Goal: Task Accomplishment & Management: Complete application form

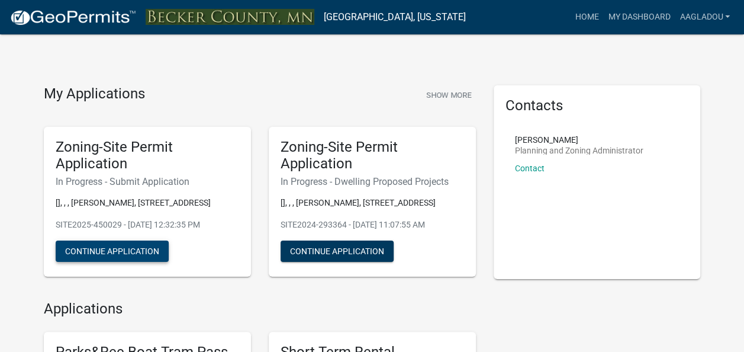
click at [104, 251] on button "Continue Application" at bounding box center [112, 250] width 113 height 21
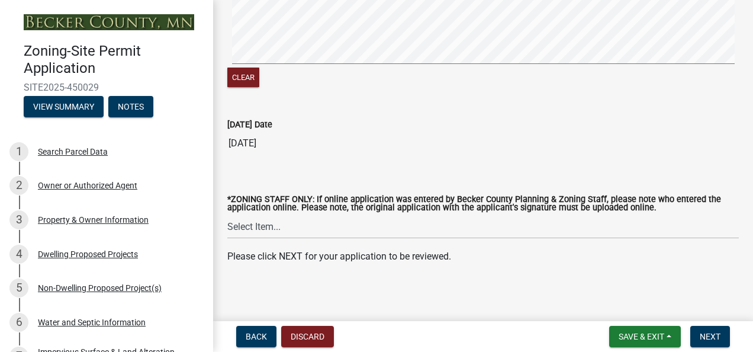
scroll to position [381, 0]
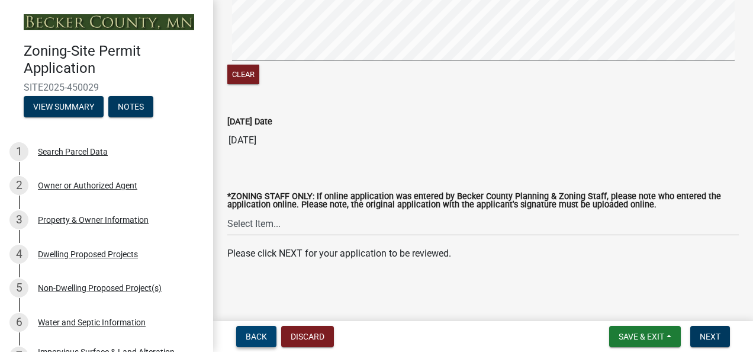
click at [251, 335] on span "Back" at bounding box center [256, 335] width 21 height 9
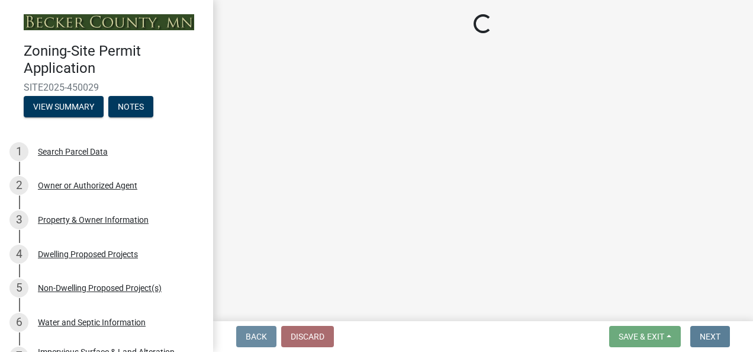
scroll to position [0, 0]
select select "7b13c63f-e699-4112-b373-98fbd28ec536"
select select "1072ceac-da6d-4db8-95f8-b02a0f3e1cdc"
select select "b56a4575-9846-47cf-8067-c59a4853da22"
select select "12f785fb-c378-4b18-841c-21c73dc99083"
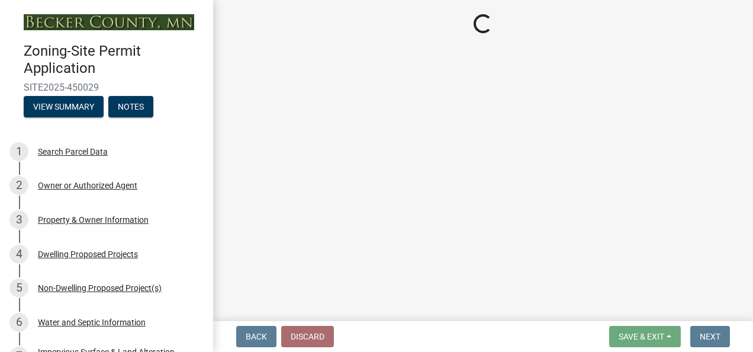
select select "e8ab2dc3-aa3f-46f3-9b4a-37eb25ad84af"
select select "27b2a8b4-abf6-463e-8c0c-7c5d2b4fe26f"
select select "5ad4ab64-b44e-481c-9000-9e5907aa74e1"
select select "3ef6ed64-418f-4dfa-9020-48b6b52c6910"
select select "c8b8ea71-7088-4e87-a493-7bc88cc2835b"
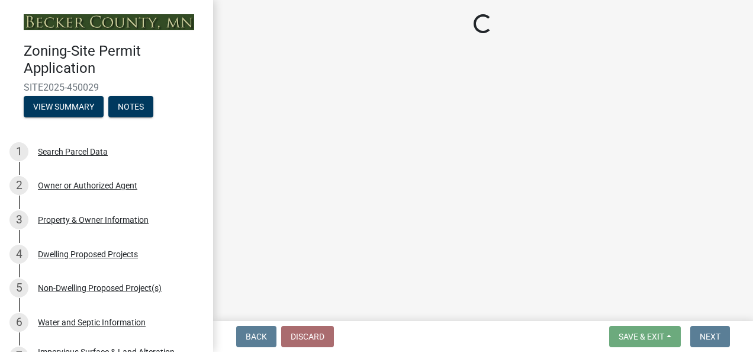
select select "133211ff-91ce-4a0a-9235-b48a7e2069a0"
select select "19d13e65-c93d-443e-910a-7a17299544cc"
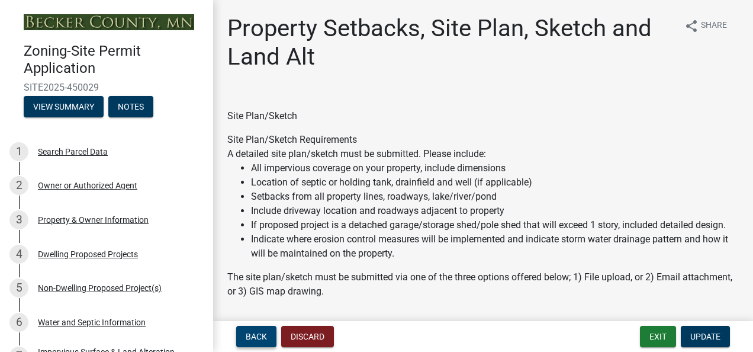
click at [251, 335] on span "Back" at bounding box center [256, 335] width 21 height 9
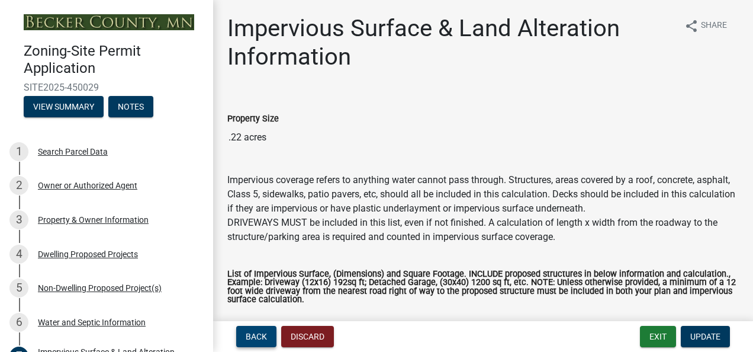
click at [251, 335] on span "Back" at bounding box center [256, 335] width 21 height 9
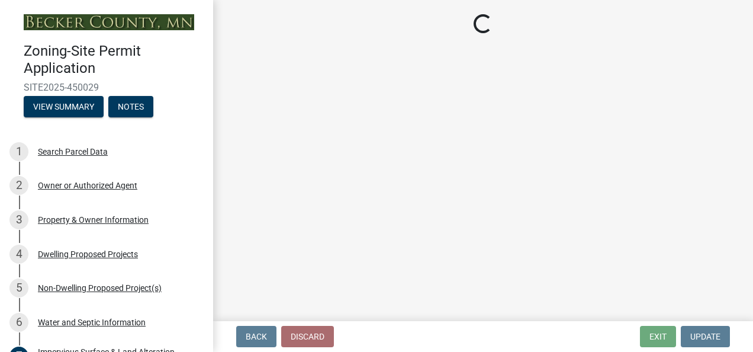
select select "9c51a48b-0bee-4836-8d5c-beab6e77ad2a"
select select "bb0103e2-6f27-4335-a860-183be8d3b6e1"
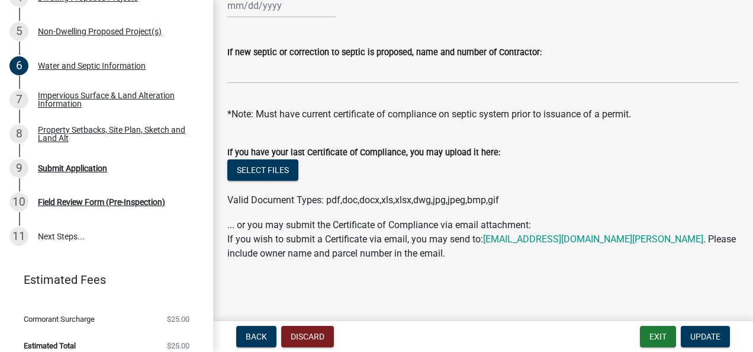
scroll to position [268, 0]
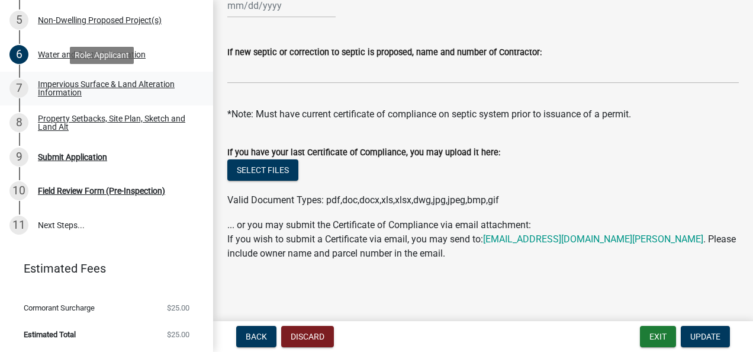
click at [70, 85] on div "Impervious Surface & Land Alteration Information" at bounding box center [116, 88] width 156 height 17
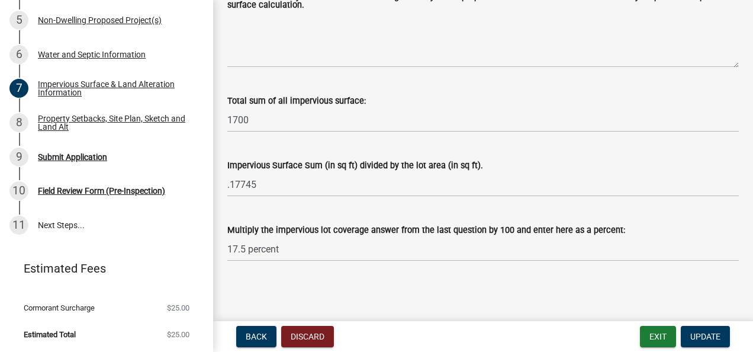
scroll to position [295, 0]
click at [515, 334] on span "Update" at bounding box center [705, 335] width 30 height 9
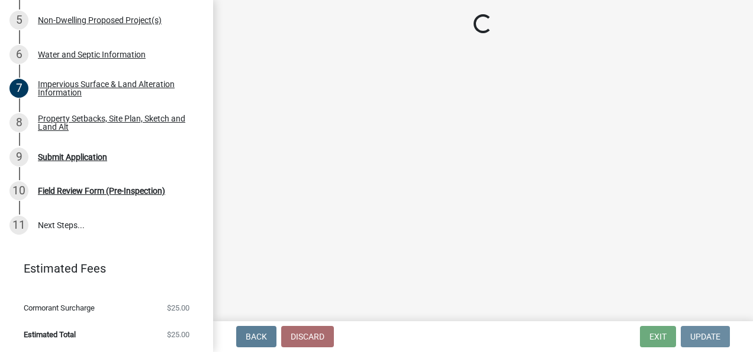
scroll to position [0, 0]
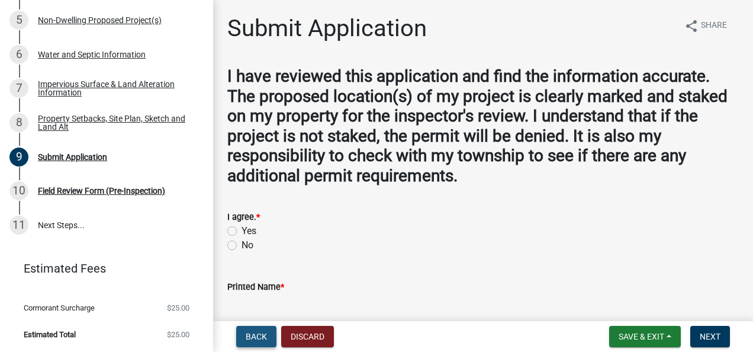
click at [254, 335] on span "Back" at bounding box center [256, 335] width 21 height 9
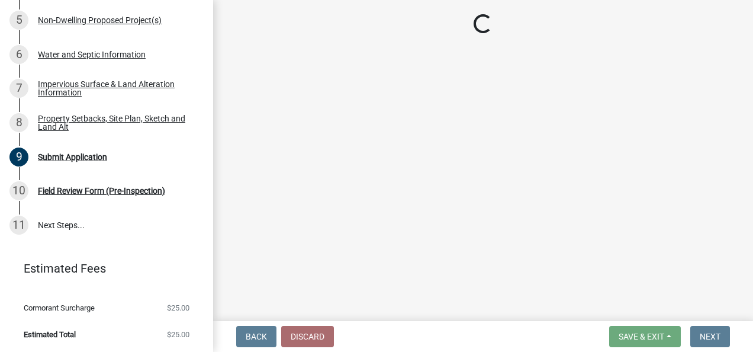
select select "7b13c63f-e699-4112-b373-98fbd28ec536"
select select "1072ceac-da6d-4db8-95f8-b02a0f3e1cdc"
select select "b56a4575-9846-47cf-8067-c59a4853da22"
select select "12f785fb-c378-4b18-841c-21c73dc99083"
select select "e8ab2dc3-aa3f-46f3-9b4a-37eb25ad84af"
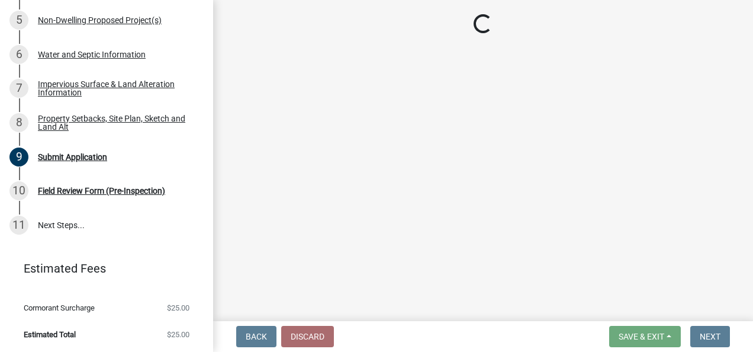
select select "27b2a8b4-abf6-463e-8c0c-7c5d2b4fe26f"
select select "5ad4ab64-b44e-481c-9000-9e5907aa74e1"
select select "3ef6ed64-418f-4dfa-9020-48b6b52c6910"
select select "c8b8ea71-7088-4e87-a493-7bc88cc2835b"
select select "133211ff-91ce-4a0a-9235-b48a7e2069a0"
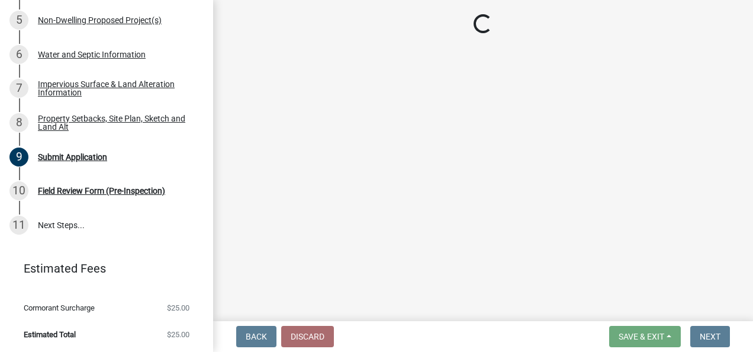
select select "19d13e65-c93d-443e-910a-7a17299544cc"
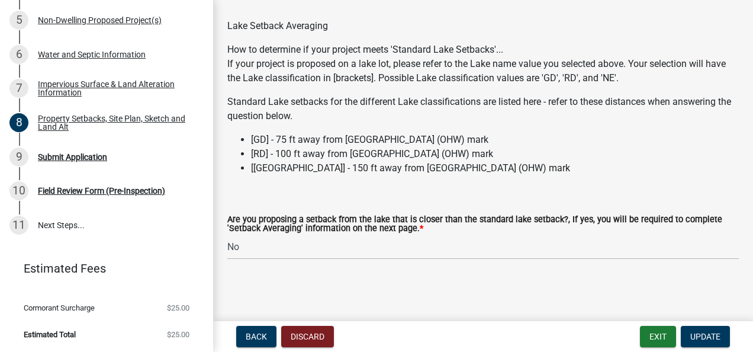
scroll to position [3803, 0]
click at [515, 334] on span "Update" at bounding box center [705, 335] width 30 height 9
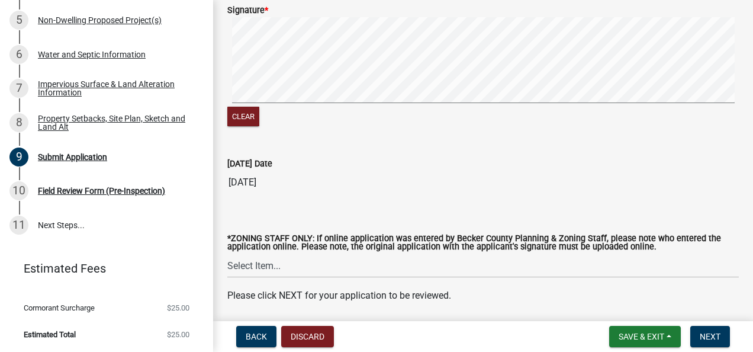
scroll to position [381, 0]
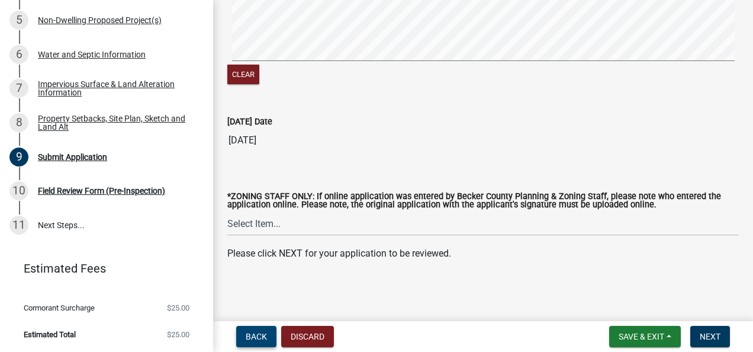
click at [257, 336] on span "Back" at bounding box center [256, 335] width 21 height 9
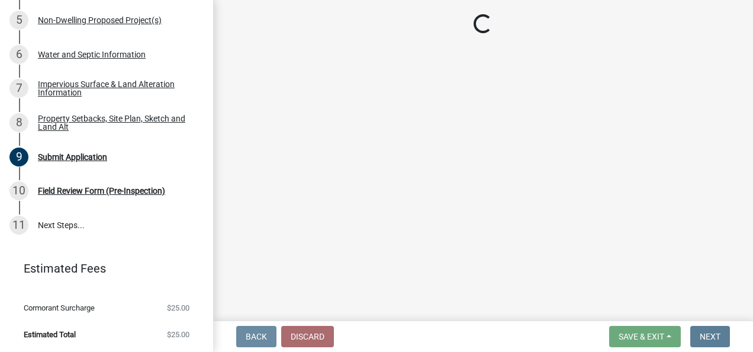
scroll to position [0, 0]
select select "7b13c63f-e699-4112-b373-98fbd28ec536"
select select "1072ceac-da6d-4db8-95f8-b02a0f3e1cdc"
select select "b56a4575-9846-47cf-8067-c59a4853da22"
select select "12f785fb-c378-4b18-841c-21c73dc99083"
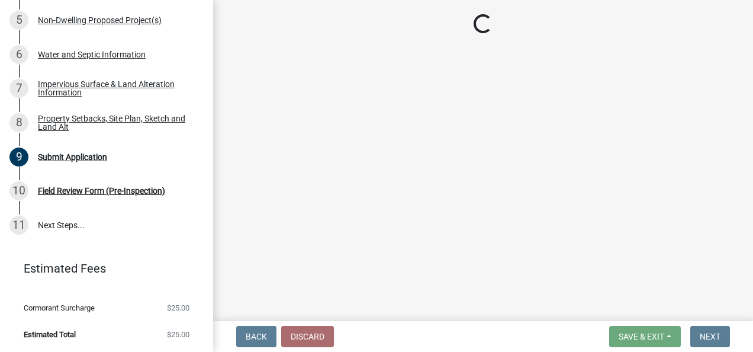
select select "e8ab2dc3-aa3f-46f3-9b4a-37eb25ad84af"
select select "27b2a8b4-abf6-463e-8c0c-7c5d2b4fe26f"
select select "5ad4ab64-b44e-481c-9000-9e5907aa74e1"
select select "3ef6ed64-418f-4dfa-9020-48b6b52c6910"
select select "c8b8ea71-7088-4e87-a493-7bc88cc2835b"
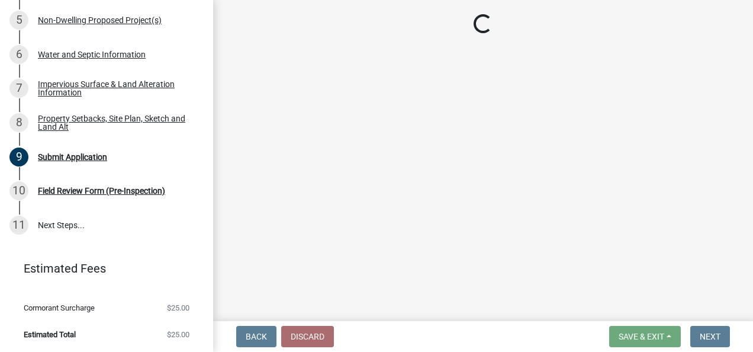
select select "133211ff-91ce-4a0a-9235-b48a7e2069a0"
select select "19d13e65-c93d-443e-910a-7a17299544cc"
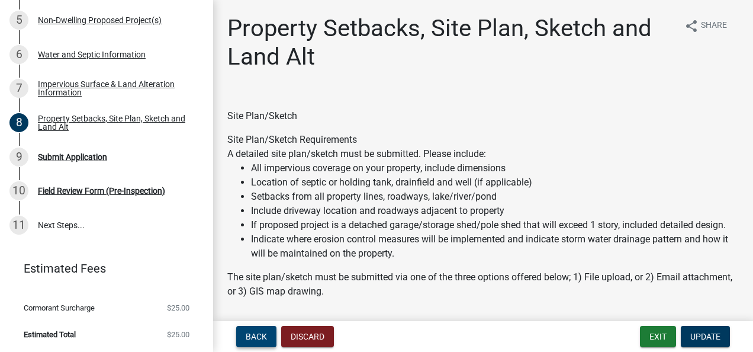
click at [257, 336] on span "Back" at bounding box center [256, 335] width 21 height 9
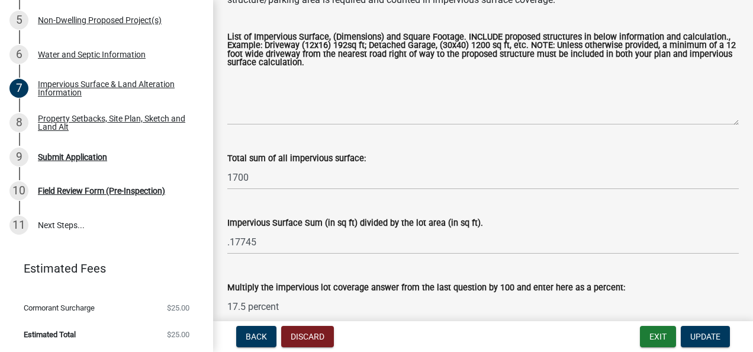
scroll to position [295, 0]
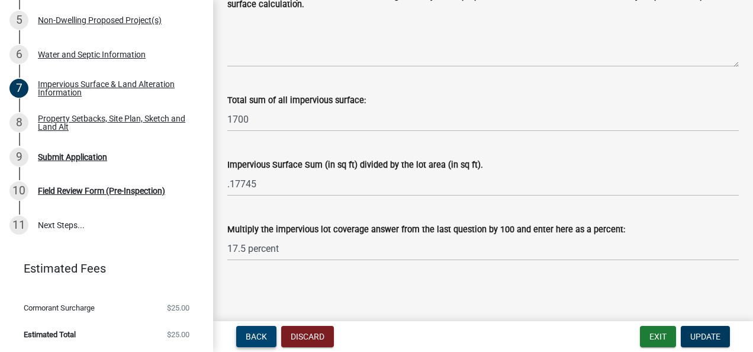
click at [263, 341] on span "Back" at bounding box center [256, 335] width 21 height 9
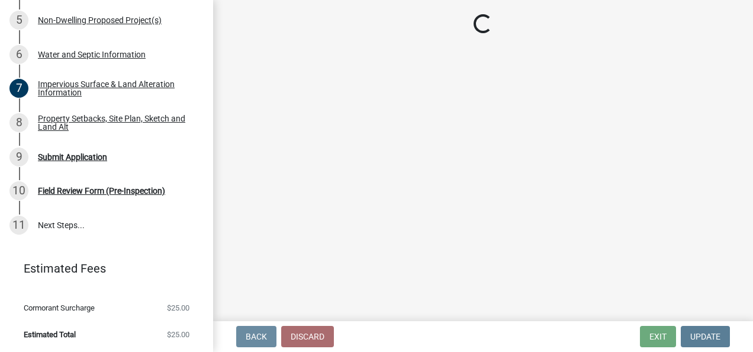
scroll to position [0, 0]
select select "9c51a48b-0bee-4836-8d5c-beab6e77ad2a"
select select "bb0103e2-6f27-4335-a860-183be8d3b6e1"
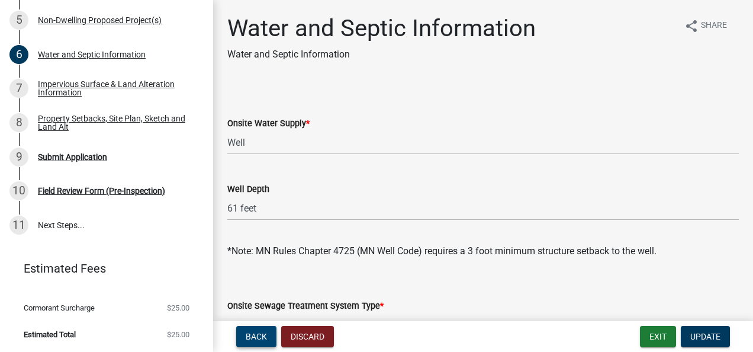
click at [258, 334] on span "Back" at bounding box center [256, 335] width 21 height 9
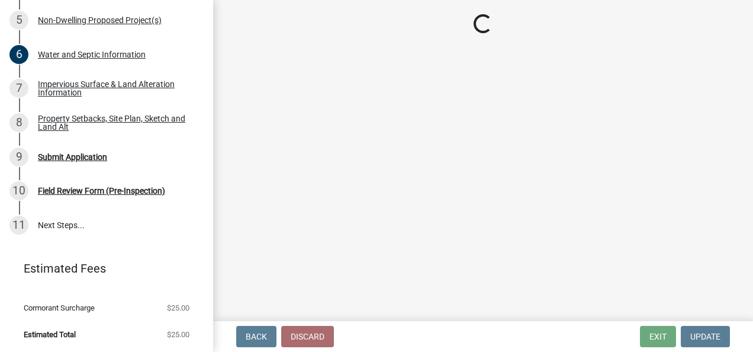
select select "97c48b8f-5b3b-4eb5-baa1-64080d5416e1"
select select "68d85482-c11a-4398-9267-999385c995bf"
select select "258cbdbc-8629-455d-9fed-6a57bf82144e"
select select "a9a8393f-3c28-47b8-b6d9-84c94641c3fc"
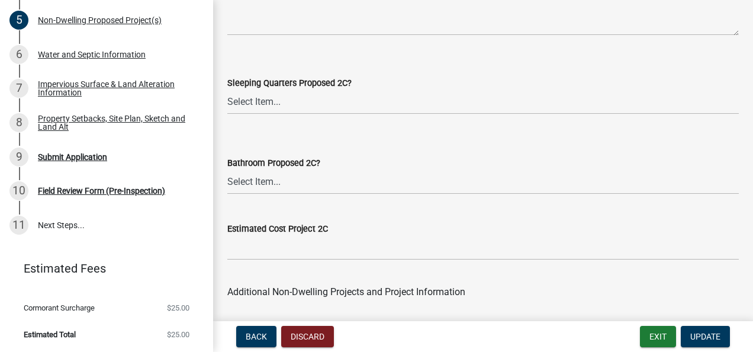
scroll to position [2569, 0]
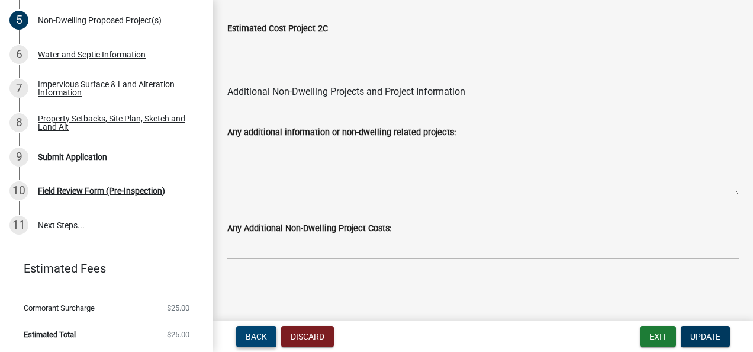
click at [264, 336] on span "Back" at bounding box center [256, 335] width 21 height 9
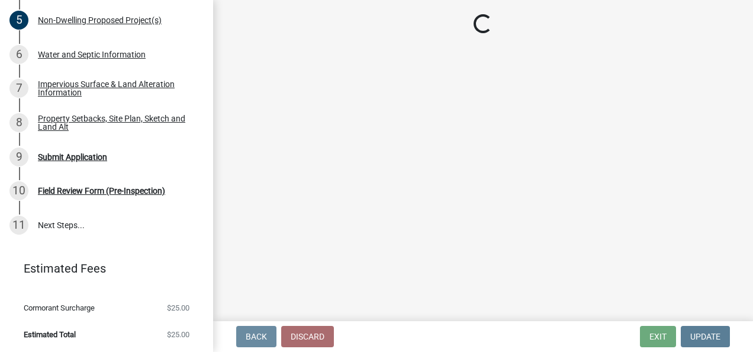
scroll to position [0, 0]
select select "a5b58647-72e6-4a45-9816-4b1990647a33"
select select "2dc577ba-aef6-4196-bc52-35577603d189"
select select "11c1c089-3b44-43c0-9549-3c9eeea2451f"
select select "89cc6b5a-239d-4c5d-91b2-d3eacf1b3363"
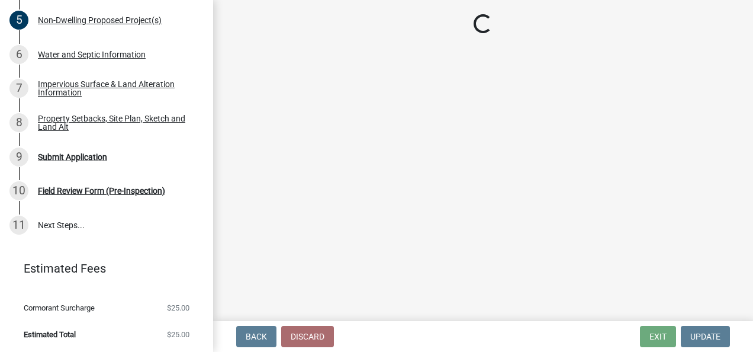
select select "574dab0a-a2f9-4f32-a930-7f8884412bac"
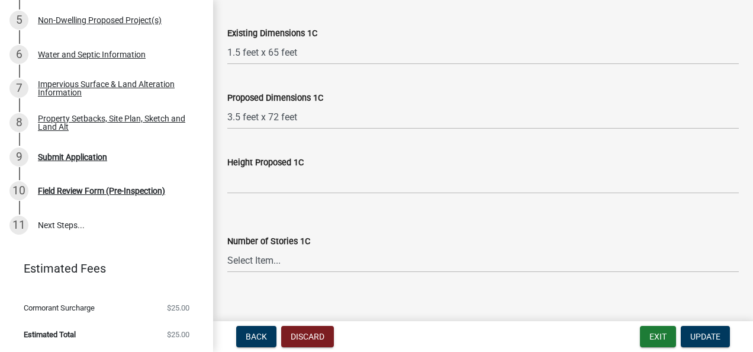
scroll to position [2131, 0]
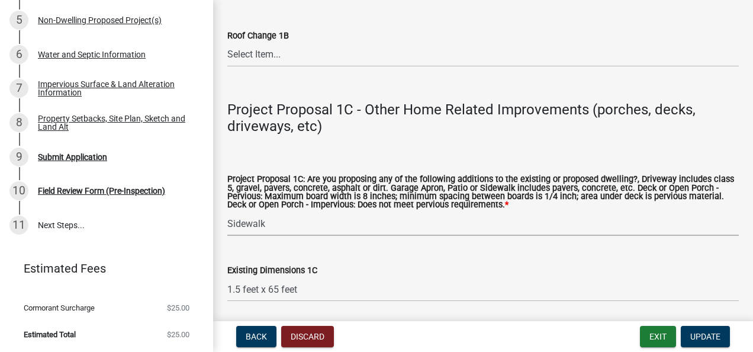
click at [279, 236] on select "Select Item... N/A Driveway Garage Apron Home Patio Sidewalk Deck - Pervious De…" at bounding box center [482, 223] width 511 height 24
click at [227, 226] on select "Select Item... N/A Driveway Garage Apron Home Patio Sidewalk Deck - Pervious De…" at bounding box center [482, 223] width 511 height 24
click at [262, 236] on select "Select Item... N/A Driveway Garage Apron Home Patio Sidewalk Deck - Pervious De…" at bounding box center [482, 223] width 511 height 24
click at [227, 226] on select "Select Item... N/A Driveway Garage Apron Home Patio Sidewalk Deck - Pervious De…" at bounding box center [482, 223] width 511 height 24
click at [249, 236] on select "Select Item... N/A Driveway Garage Apron Home Patio Sidewalk Deck - Pervious De…" at bounding box center [482, 223] width 511 height 24
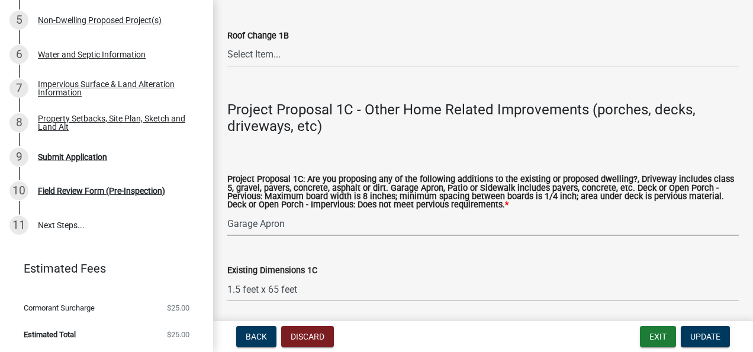
click at [227, 226] on select "Select Item... N/A Driveway Garage Apron Home Patio Sidewalk Deck - Pervious De…" at bounding box center [482, 223] width 511 height 24
select select "5c3531b8-bc96-4b07-92f8-845cfe46d7fc"
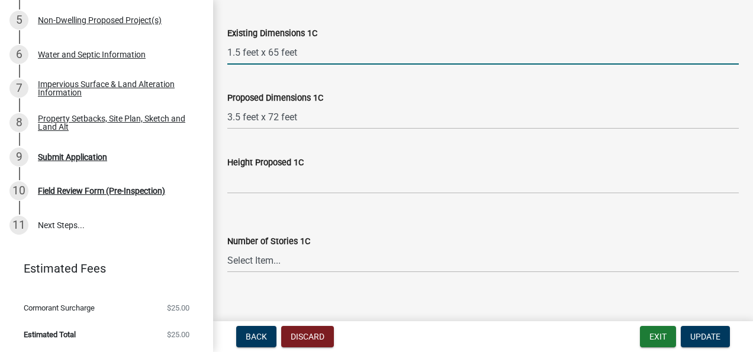
drag, startPoint x: 300, startPoint y: 67, endPoint x: 207, endPoint y: 77, distance: 93.4
click at [207, 77] on div "Zoning-Site Permit Application SITE2025-450029 View Summary Notes 1 Search Parc…" at bounding box center [376, 176] width 753 height 352
type input "None"
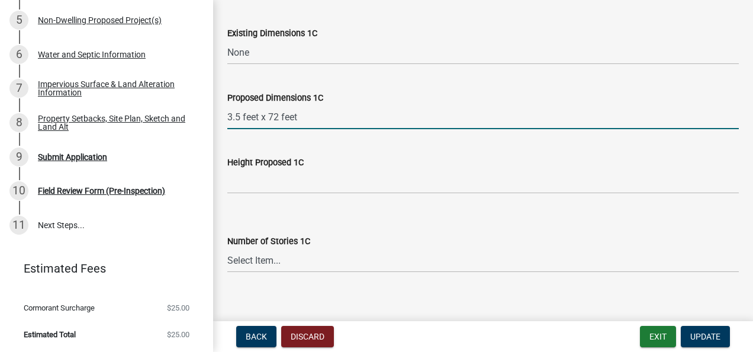
click at [228, 129] on input "3.5 feet x 72 feet" at bounding box center [482, 117] width 511 height 24
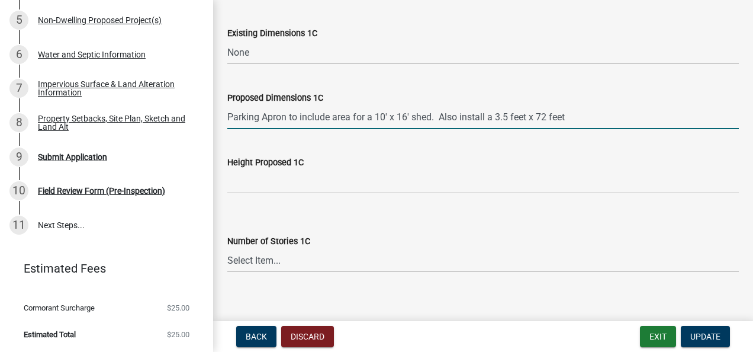
click at [508, 129] on input "Parking Apron to include area for a 10' x 16' shed. Also install a 3.5 feet x 7…" at bounding box center [482, 117] width 511 height 24
click at [515, 128] on input "Parking Apron to include area for a 10' x 16' shed. Also install a 3.5' feet x …" at bounding box center [482, 117] width 511 height 24
click at [515, 129] on input "Parking Apron to include area for a 10' x 16' shed. Also install a 3.5' feet x …" at bounding box center [482, 117] width 511 height 24
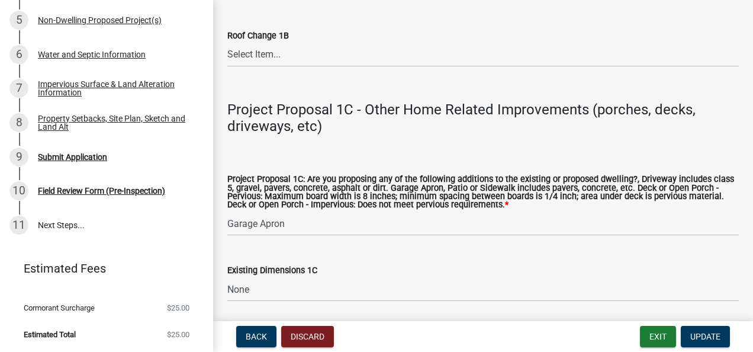
type input "Parking Apron to include area for a 10' x 16' shed. Also install a 3.5' feet x …"
click at [279, 236] on select "Select Item... N/A Driveway Garage Apron Home Patio Sidewalk Deck - Pervious De…" at bounding box center [482, 223] width 511 height 24
click at [227, 226] on select "Select Item... N/A Driveway Garage Apron Home Patio Sidewalk Deck - Pervious De…" at bounding box center [482, 223] width 511 height 24
select select "89cc6b5a-239d-4c5d-91b2-d3eacf1b3363"
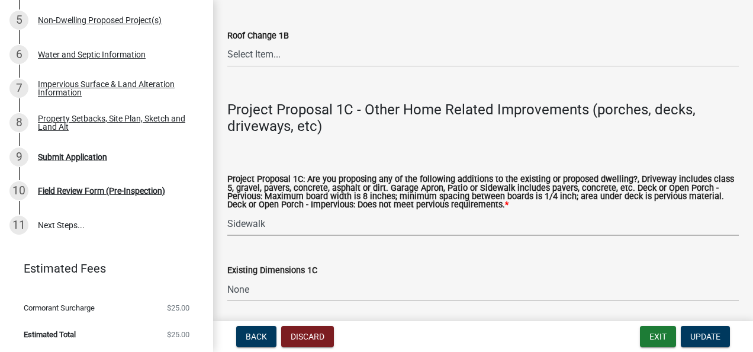
scroll to position [2367, 0]
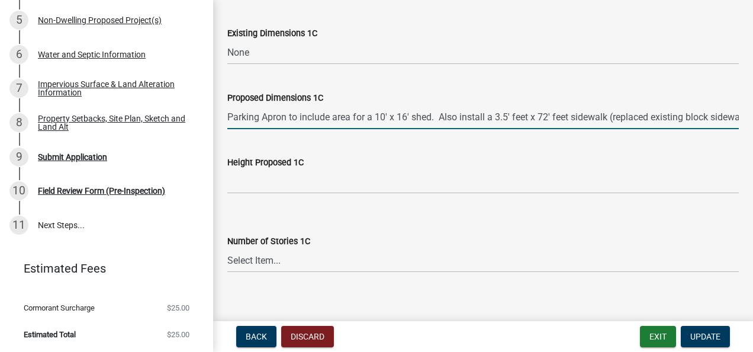
drag, startPoint x: 229, startPoint y: 134, endPoint x: 495, endPoint y: 133, distance: 265.7
click at [495, 129] on input "Parking Apron to include area for a 10' x 16' shed. Also install a 3.5' feet x …" at bounding box center [482, 117] width 511 height 24
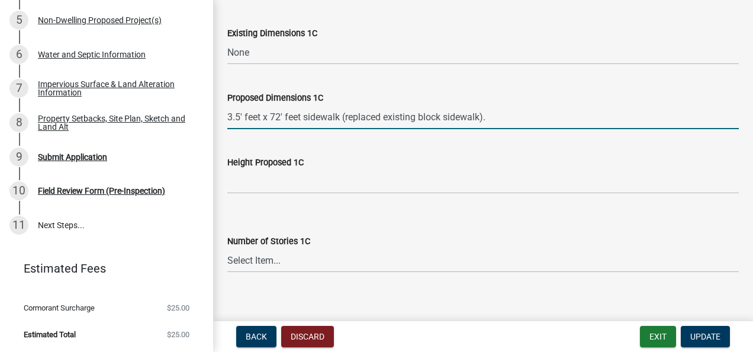
click at [379, 129] on input "3.5' feet x 72' feet sidewalk (replaced existing block sidewalk)." at bounding box center [482, 117] width 511 height 24
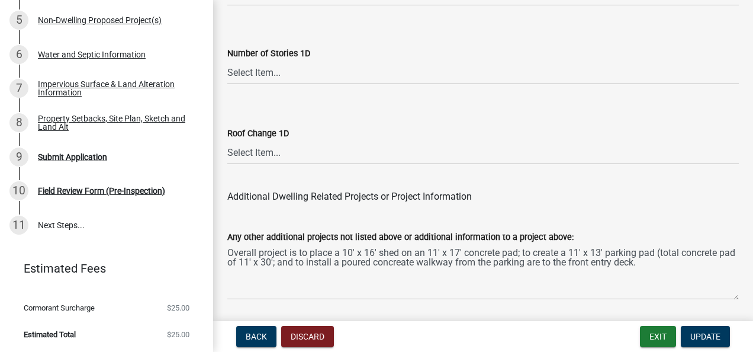
scroll to position [2841, 0]
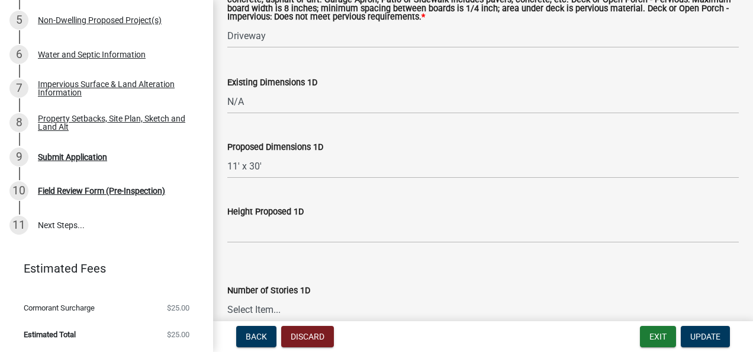
type input "3.5' feet x 72' feet sidewalk (replaces existing block sidewalk)."
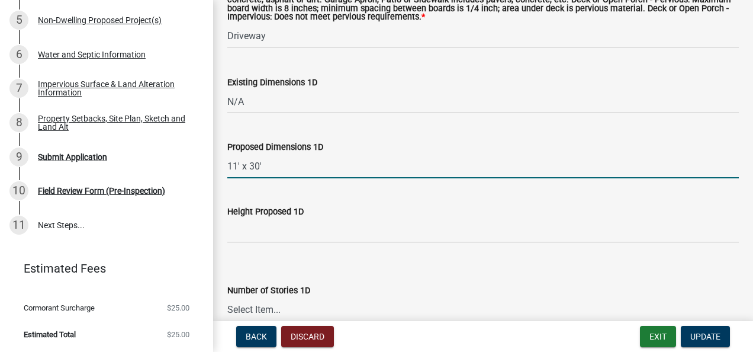
click at [259, 178] on input "11' x 30'" at bounding box center [482, 166] width 511 height 24
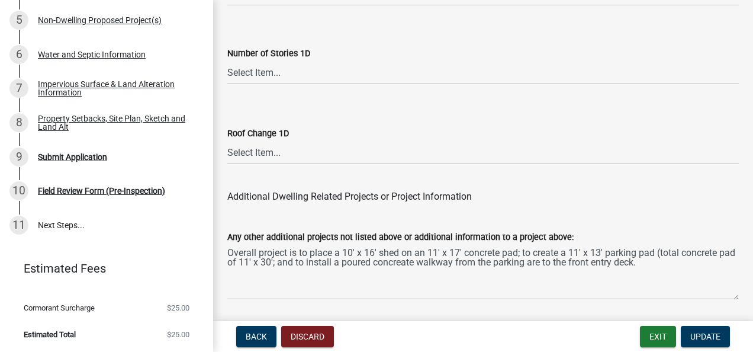
scroll to position [3198, 0]
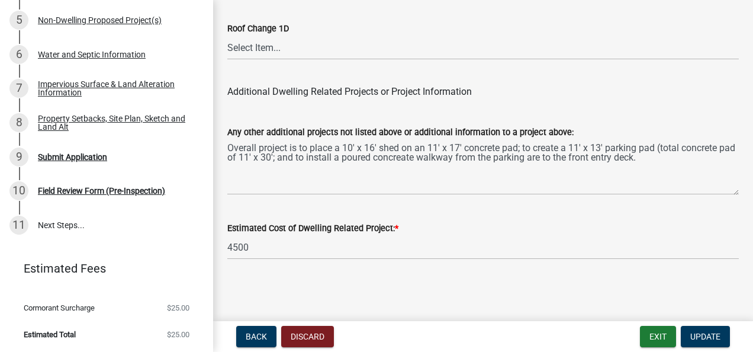
type input "11' x 32'"
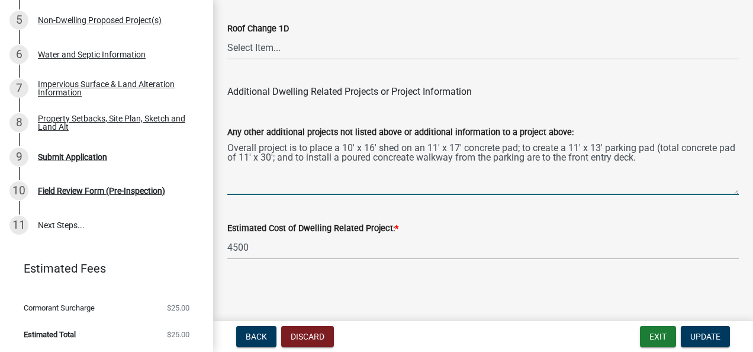
click at [515, 148] on textarea "Overall project is to place a 10' x 16' shed on an 11' x 17' concrete pad; to c…" at bounding box center [482, 167] width 511 height 56
click at [285, 154] on textarea "Overall project is to place a 10' x 16' shed on an 11' x 17' concrete pad; to c…" at bounding box center [482, 167] width 511 height 56
type textarea "Overall project is to place a 10' x 16' shed on an 11' x 17' concrete pad; to c…"
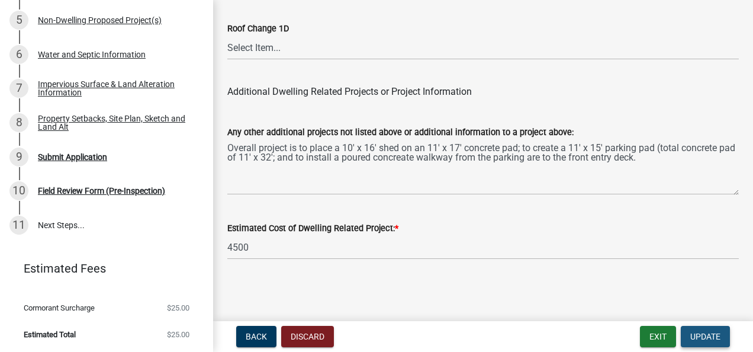
click at [515, 337] on span "Update" at bounding box center [705, 335] width 30 height 9
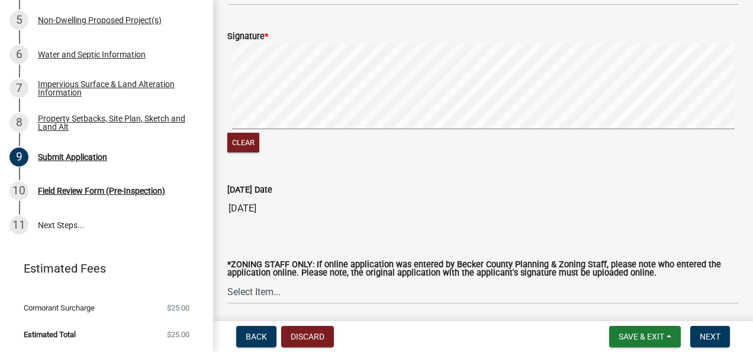
scroll to position [381, 0]
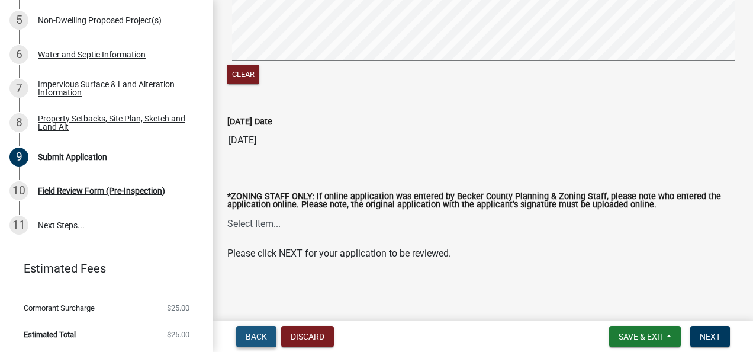
click at [258, 333] on span "Back" at bounding box center [256, 335] width 21 height 9
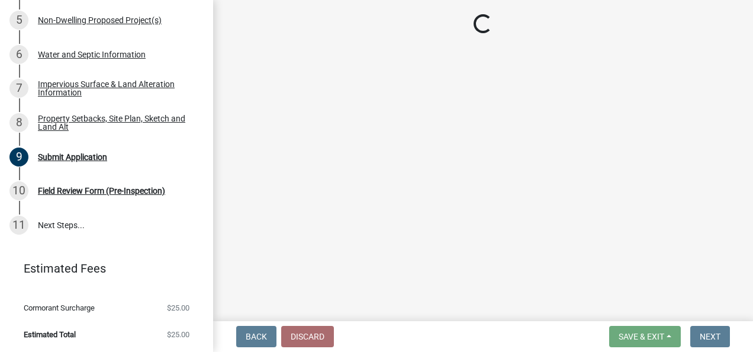
select select "7b13c63f-e699-4112-b373-98fbd28ec536"
select select "1072ceac-da6d-4db8-95f8-b02a0f3e1cdc"
select select "b56a4575-9846-47cf-8067-c59a4853da22"
select select "12f785fb-c378-4b18-841c-21c73dc99083"
select select "e8ab2dc3-aa3f-46f3-9b4a-37eb25ad84af"
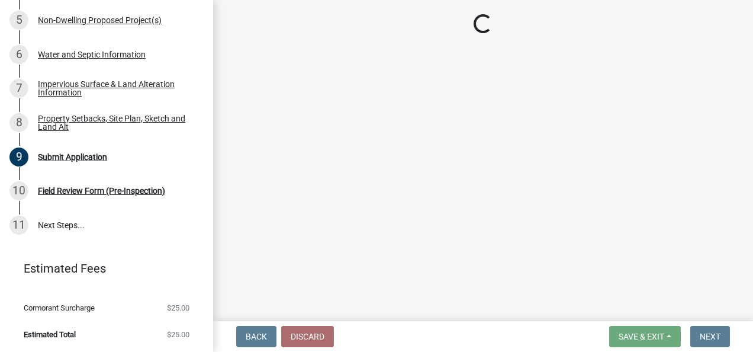
select select "27b2a8b4-abf6-463e-8c0c-7c5d2b4fe26f"
select select "5ad4ab64-b44e-481c-9000-9e5907aa74e1"
select select "3ef6ed64-418f-4dfa-9020-48b6b52c6910"
select select "c8b8ea71-7088-4e87-a493-7bc88cc2835b"
select select "133211ff-91ce-4a0a-9235-b48a7e2069a0"
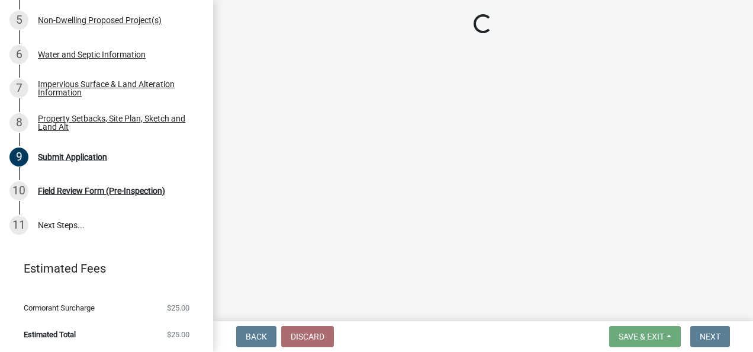
select select "19d13e65-c93d-443e-910a-7a17299544cc"
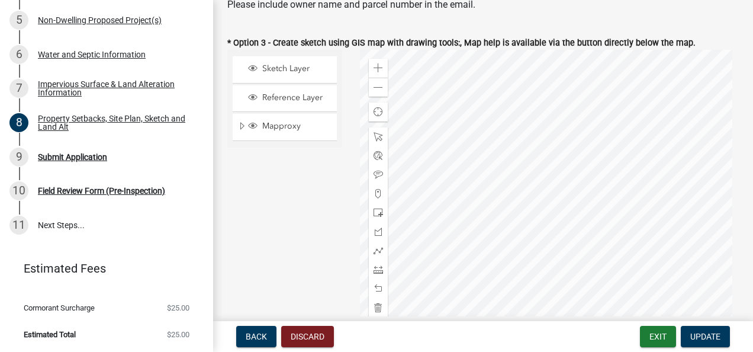
scroll to position [237, 0]
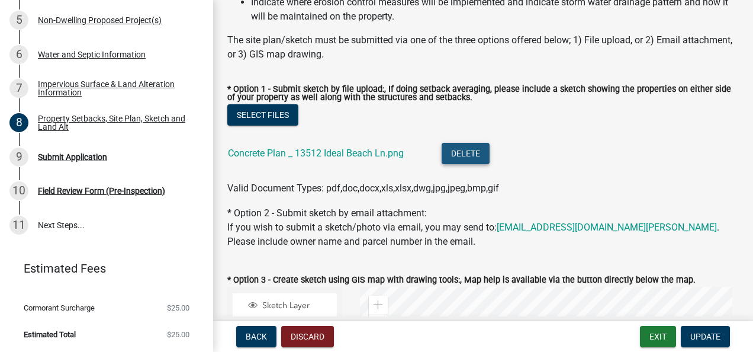
click at [470, 164] on button "Delete" at bounding box center [465, 153] width 48 height 21
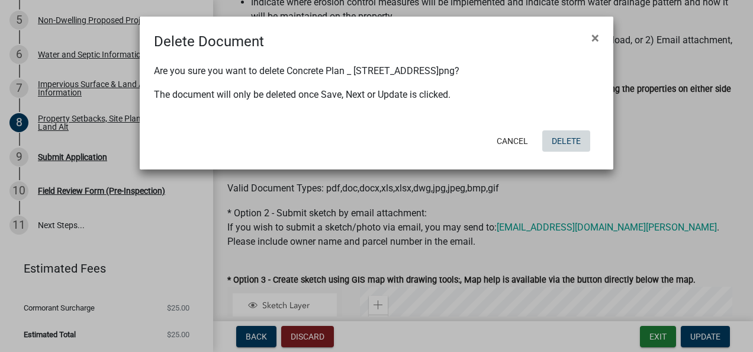
click at [515, 140] on button "Delete" at bounding box center [566, 140] width 48 height 21
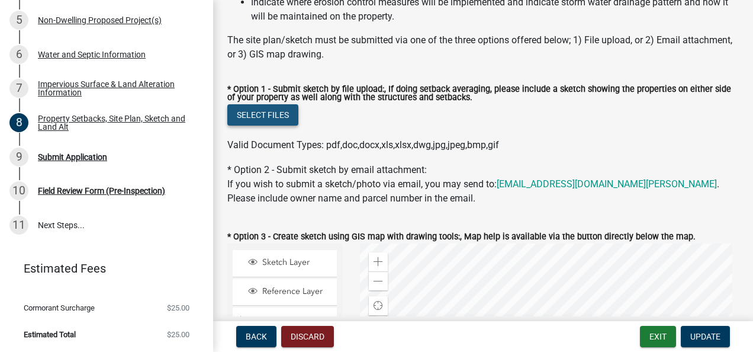
click at [266, 125] on button "Select files" at bounding box center [262, 114] width 71 height 21
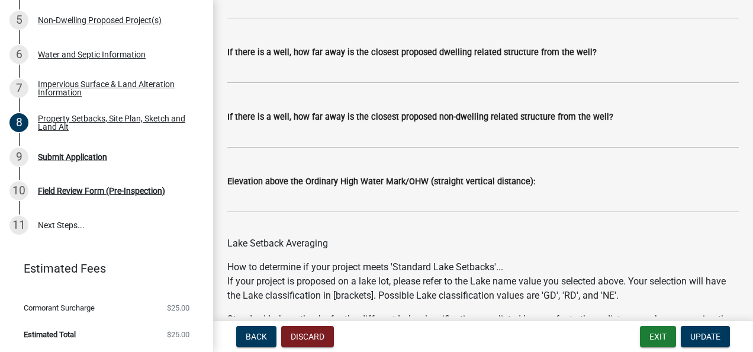
scroll to position [3803, 0]
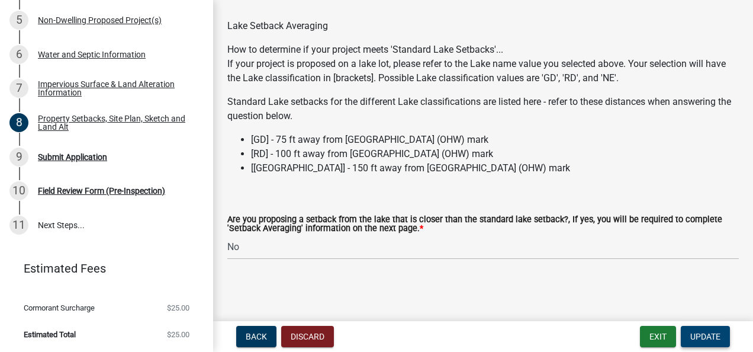
click at [515, 337] on span "Update" at bounding box center [705, 335] width 30 height 9
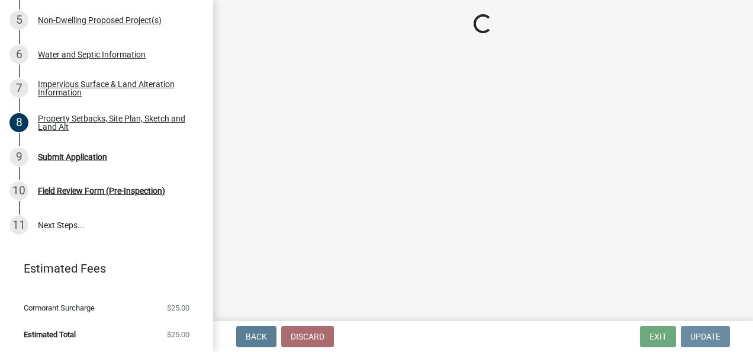
scroll to position [0, 0]
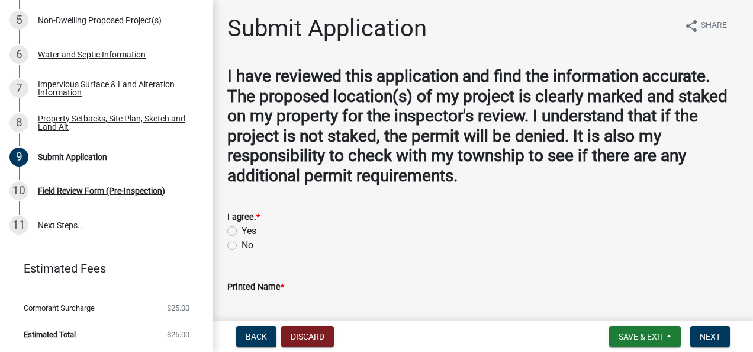
click at [241, 230] on label "Yes" at bounding box center [248, 231] width 15 height 14
click at [241, 230] on input "Yes" at bounding box center [245, 228] width 8 height 8
radio input "true"
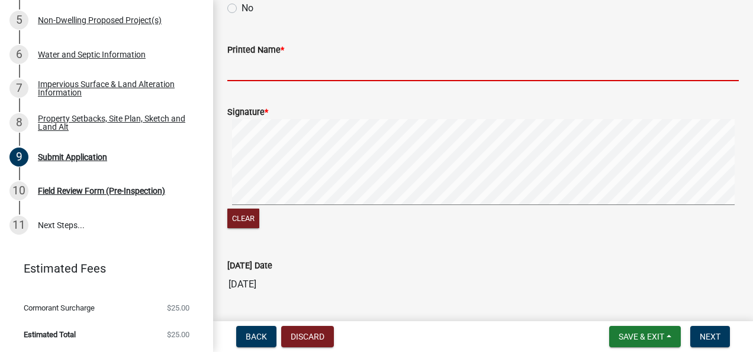
click at [278, 73] on input "Printed Name *" at bounding box center [482, 69] width 511 height 24
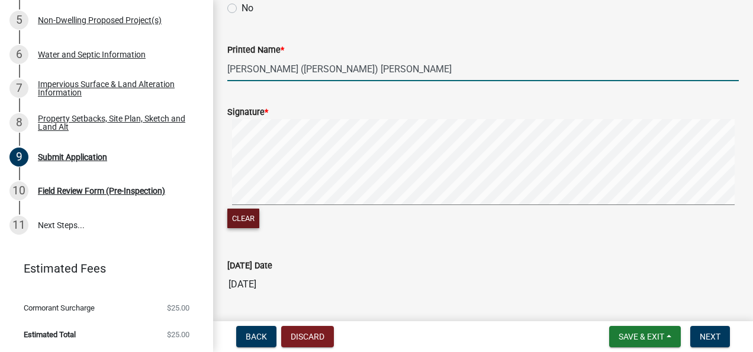
click at [253, 214] on button "Clear" at bounding box center [243, 218] width 32 height 20
drag, startPoint x: 334, startPoint y: 70, endPoint x: 227, endPoint y: 80, distance: 107.6
click at [227, 80] on input "[PERSON_NAME] ([PERSON_NAME]) [PERSON_NAME]" at bounding box center [482, 69] width 511 height 24
type input "[PERSON_NAME]"
click at [241, 212] on button "Clear" at bounding box center [243, 218] width 32 height 20
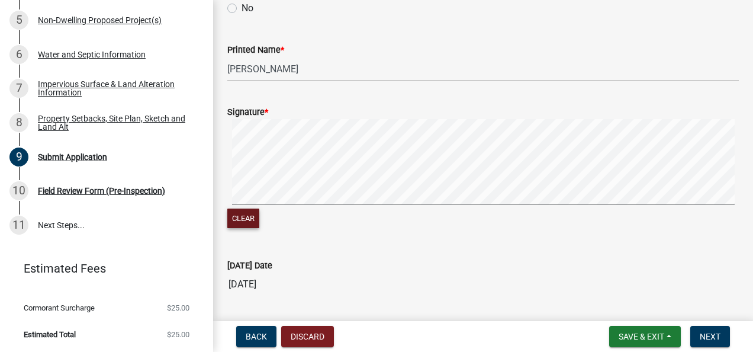
scroll to position [381, 0]
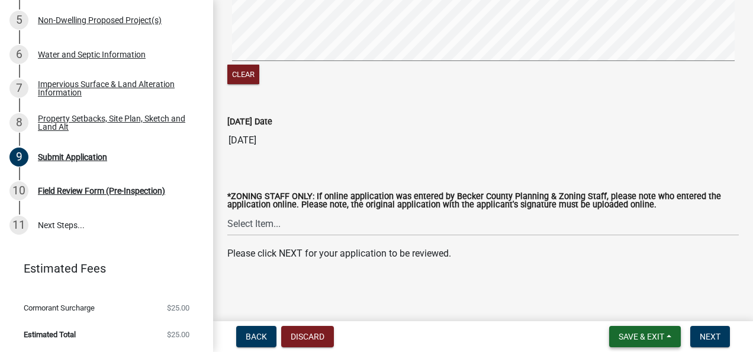
click at [515, 339] on button "Save & Exit" at bounding box center [645, 335] width 72 height 21
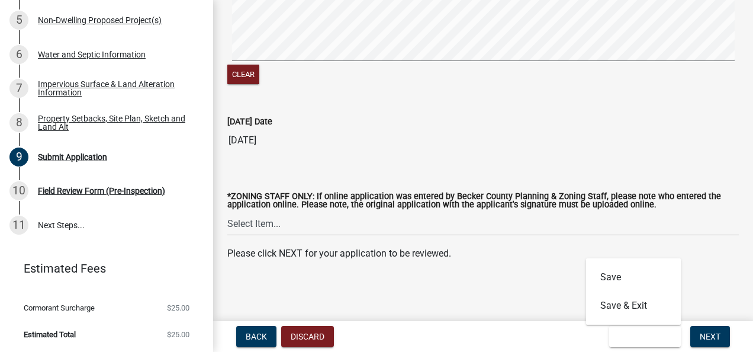
click at [515, 337] on div "Back Discard Save & Exit Save Save & Exit Next" at bounding box center [483, 335] width 521 height 21
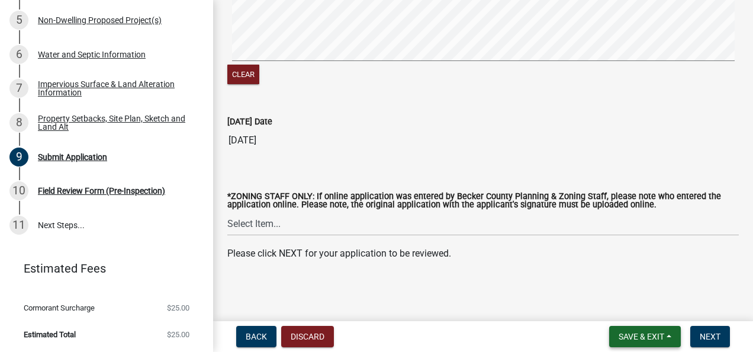
click at [515, 339] on span "Save & Exit" at bounding box center [641, 335] width 46 height 9
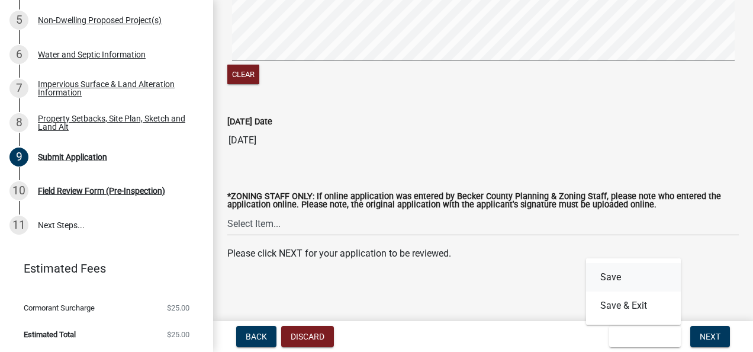
click at [515, 279] on button "Save" at bounding box center [633, 277] width 95 height 28
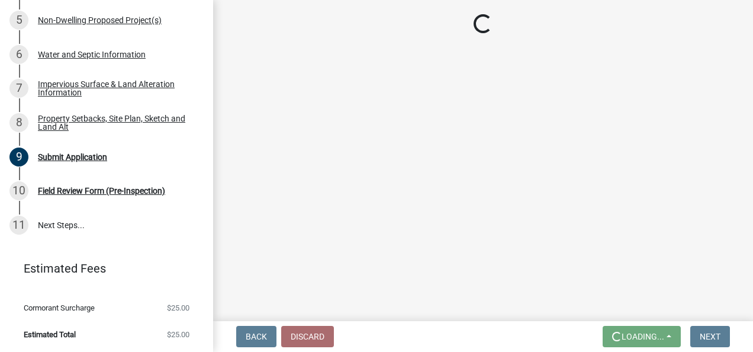
scroll to position [0, 0]
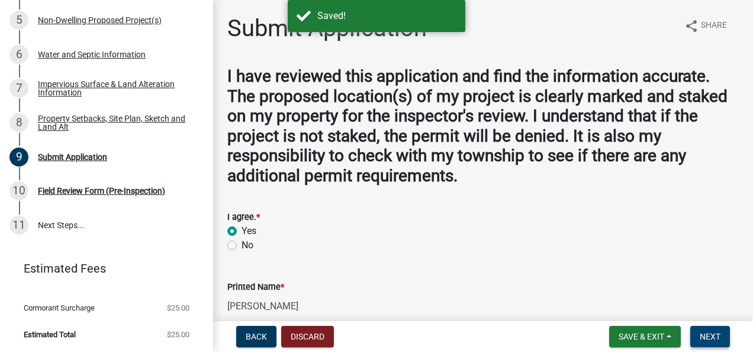
click at [515, 338] on span "Next" at bounding box center [710, 335] width 21 height 9
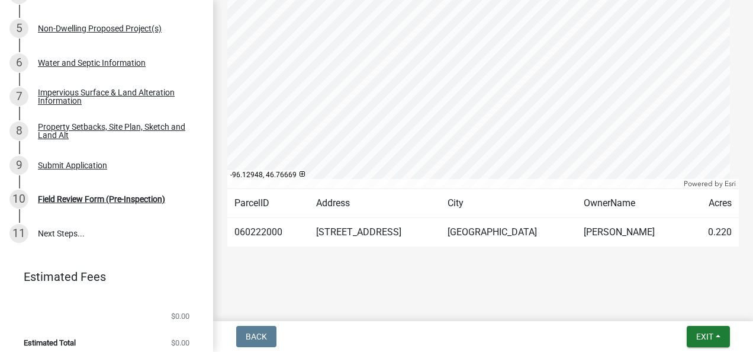
scroll to position [268, 0]
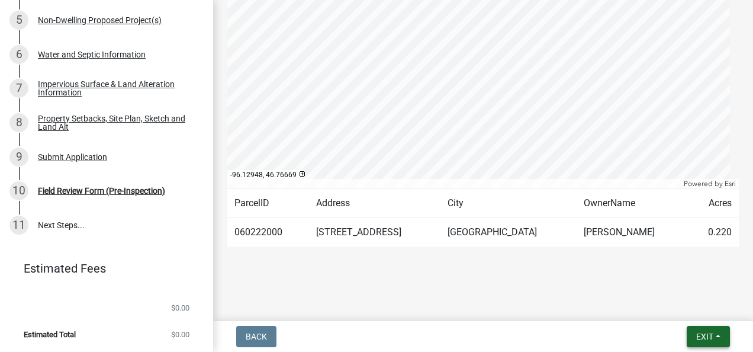
click at [515, 337] on button "Exit" at bounding box center [708, 335] width 43 height 21
click at [515, 277] on button "Save" at bounding box center [683, 277] width 95 height 28
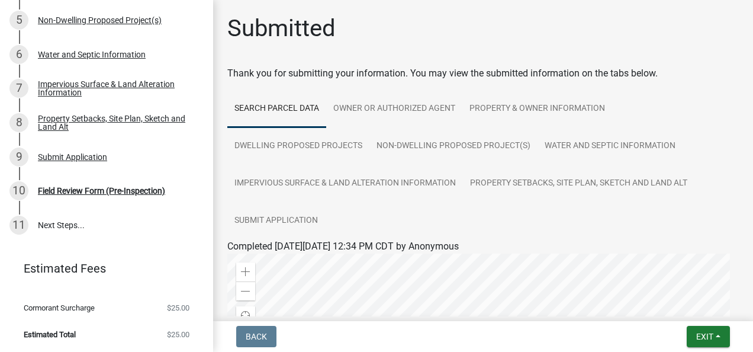
scroll to position [0, 0]
click at [515, 110] on link "Property & Owner Information" at bounding box center [537, 109] width 150 height 38
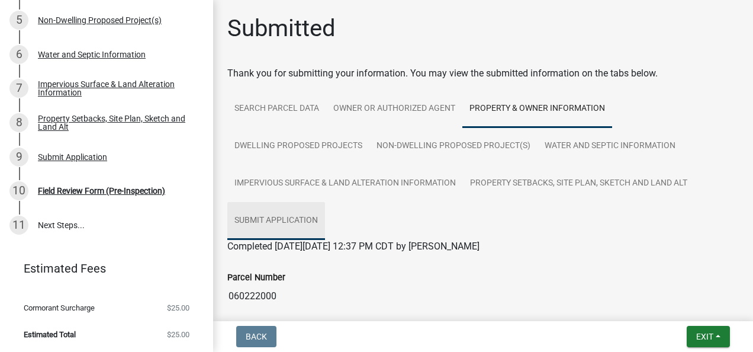
click at [288, 220] on link "Submit Application" at bounding box center [276, 221] width 98 height 38
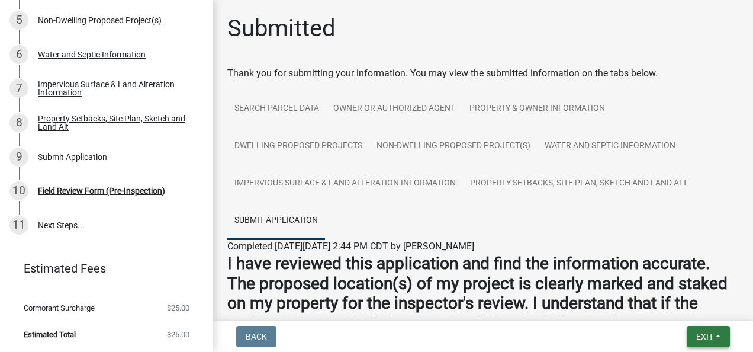
click at [515, 336] on span "Exit" at bounding box center [704, 335] width 17 height 9
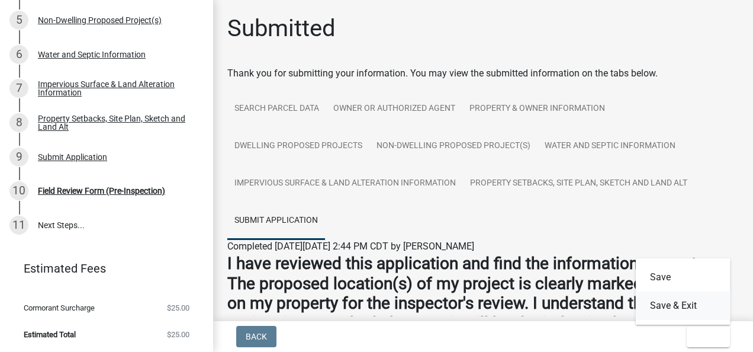
click at [515, 305] on button "Save & Exit" at bounding box center [683, 305] width 95 height 28
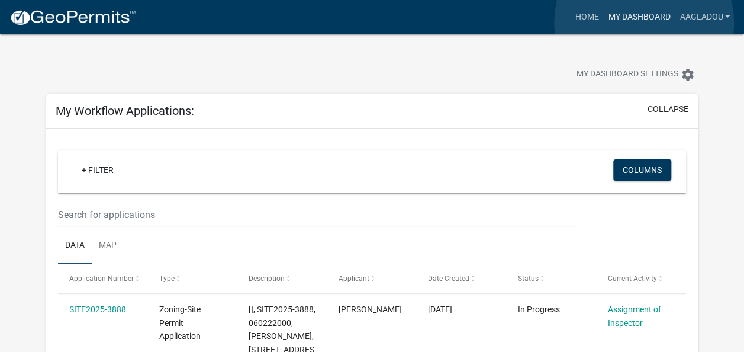
click at [515, 22] on link "My Dashboard" at bounding box center [639, 17] width 72 height 22
